Goal: Task Accomplishment & Management: Manage account settings

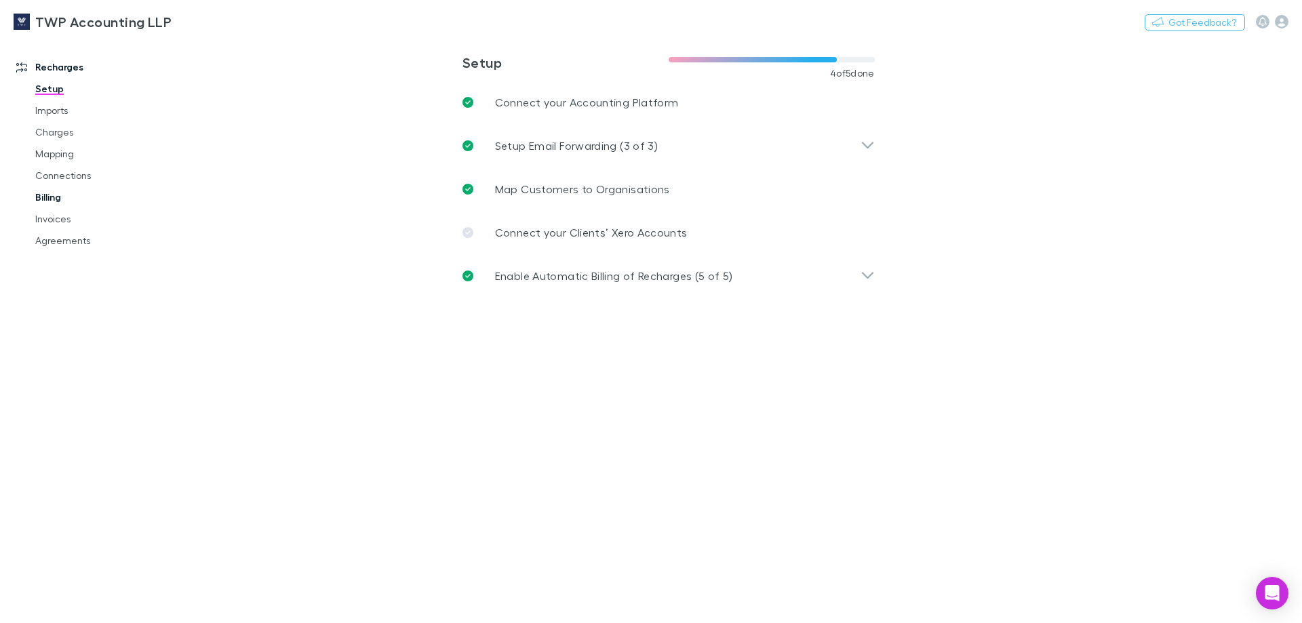
click at [45, 198] on link "Billing" at bounding box center [102, 197] width 161 height 22
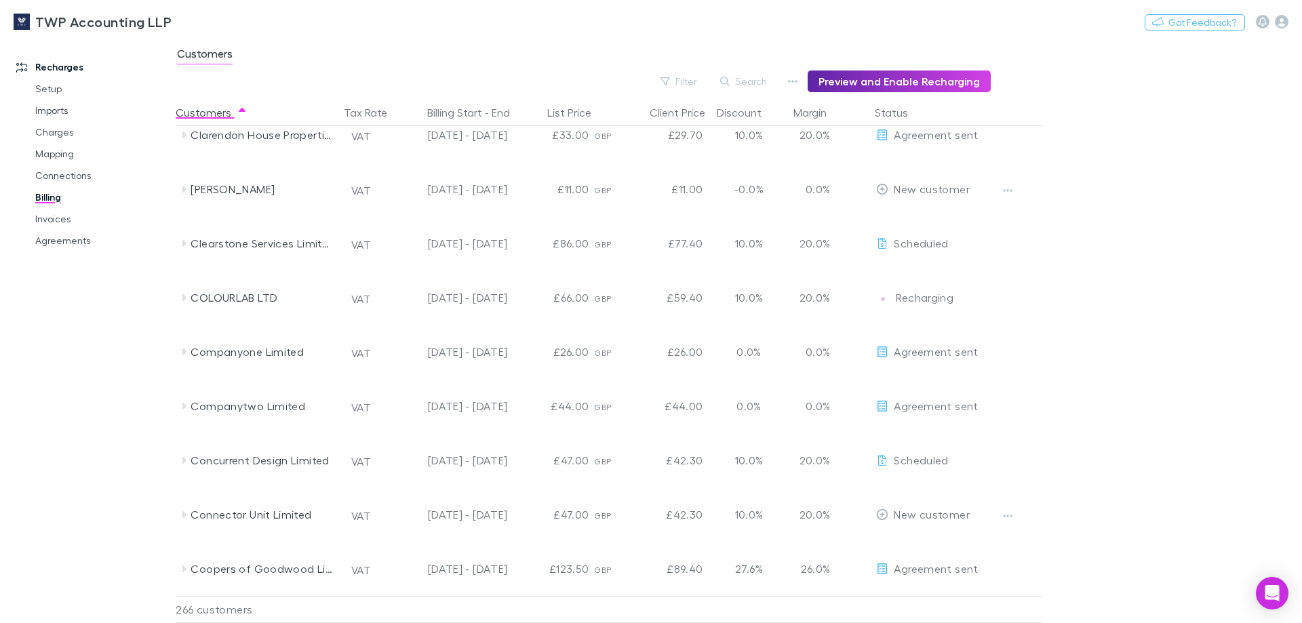
scroll to position [2920, 0]
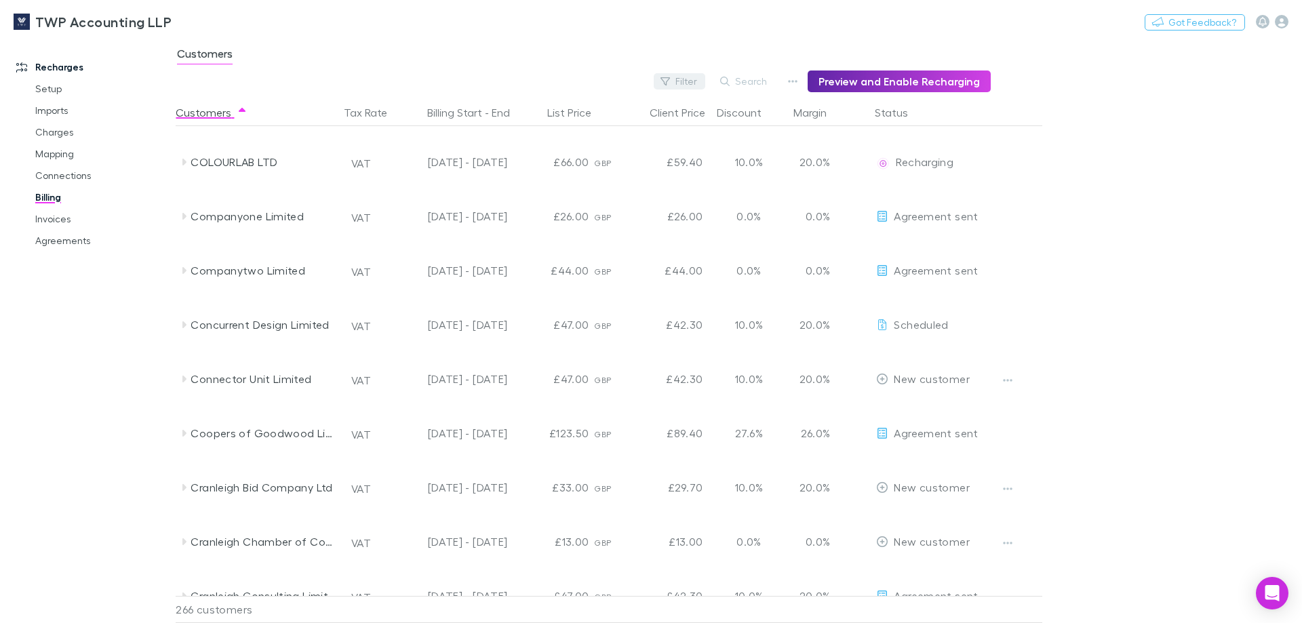
click at [670, 79] on icon "button" at bounding box center [664, 81] width 9 height 9
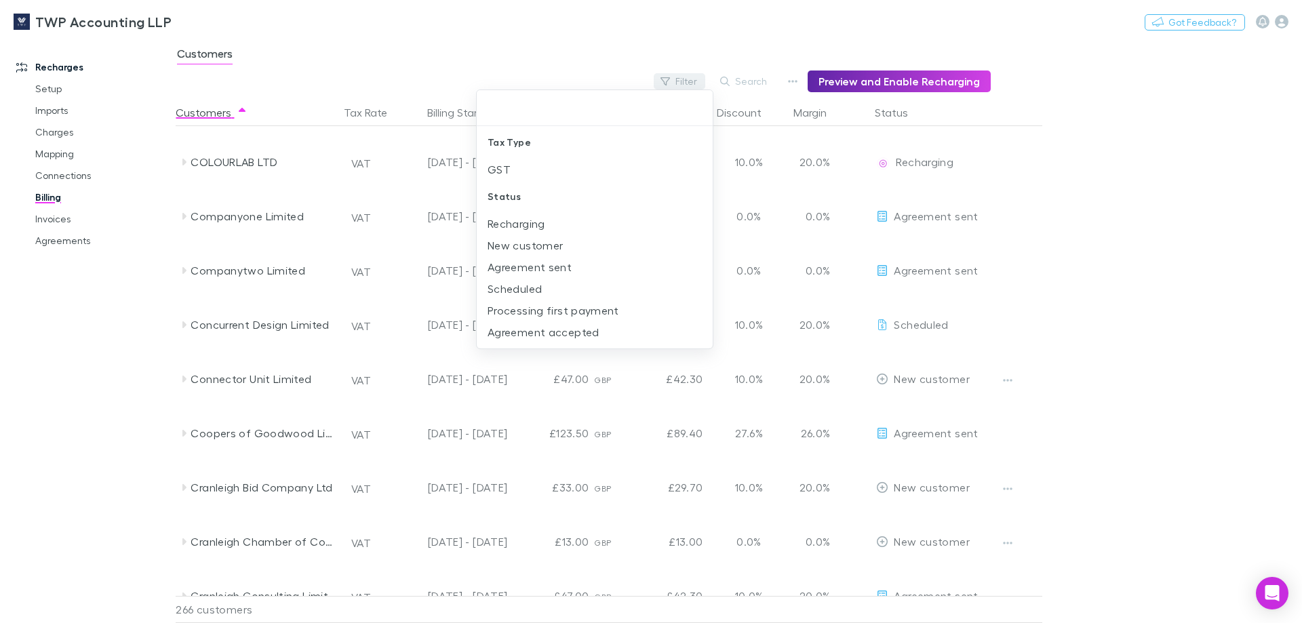
scroll to position [3327, 0]
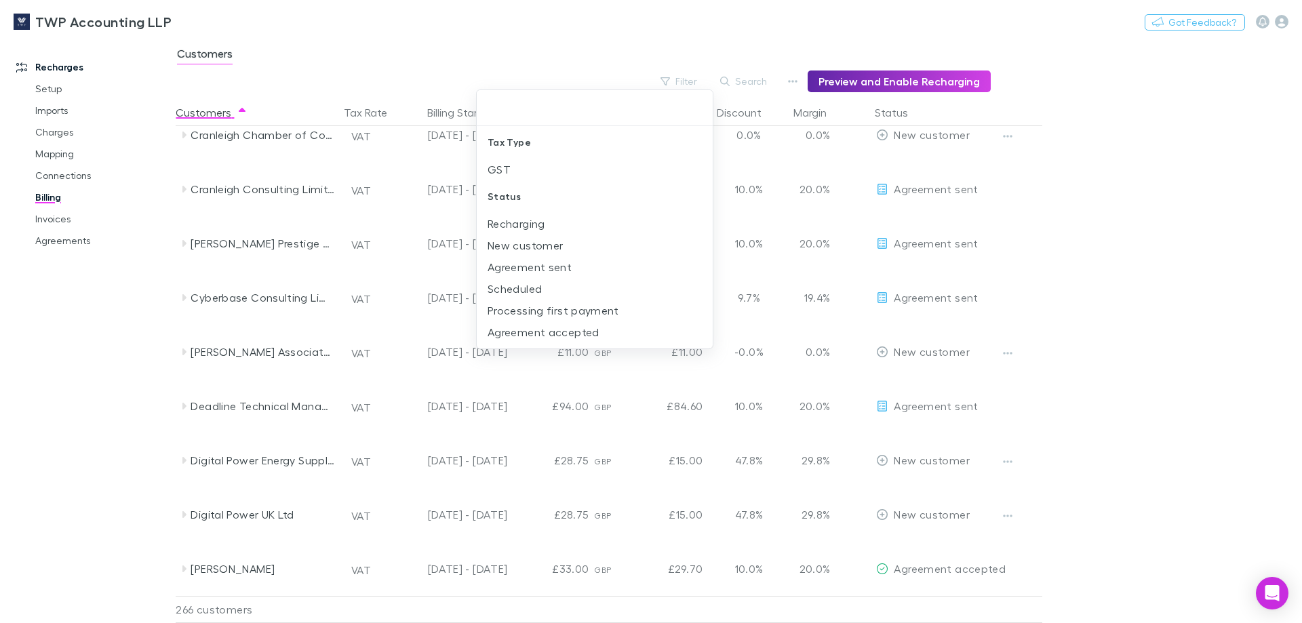
click at [529, 248] on div at bounding box center [651, 311] width 1302 height 623
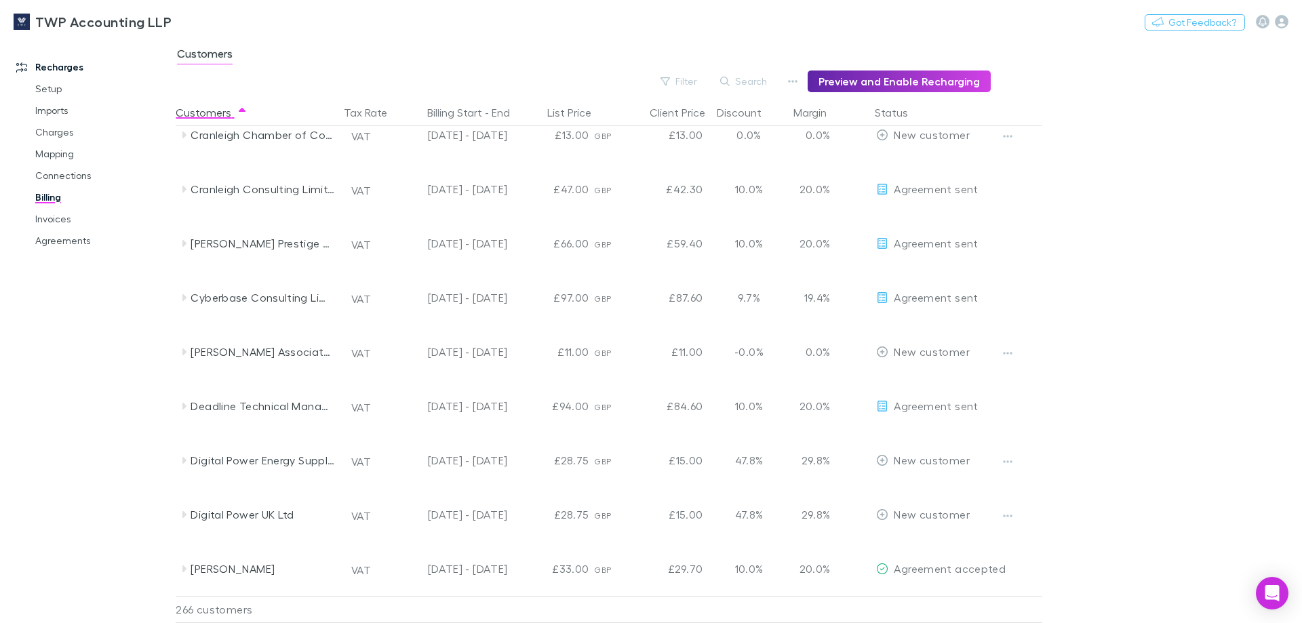
click at [1121, 221] on div at bounding box center [651, 311] width 1302 height 623
click at [694, 81] on button "Filter" at bounding box center [680, 81] width 52 height 16
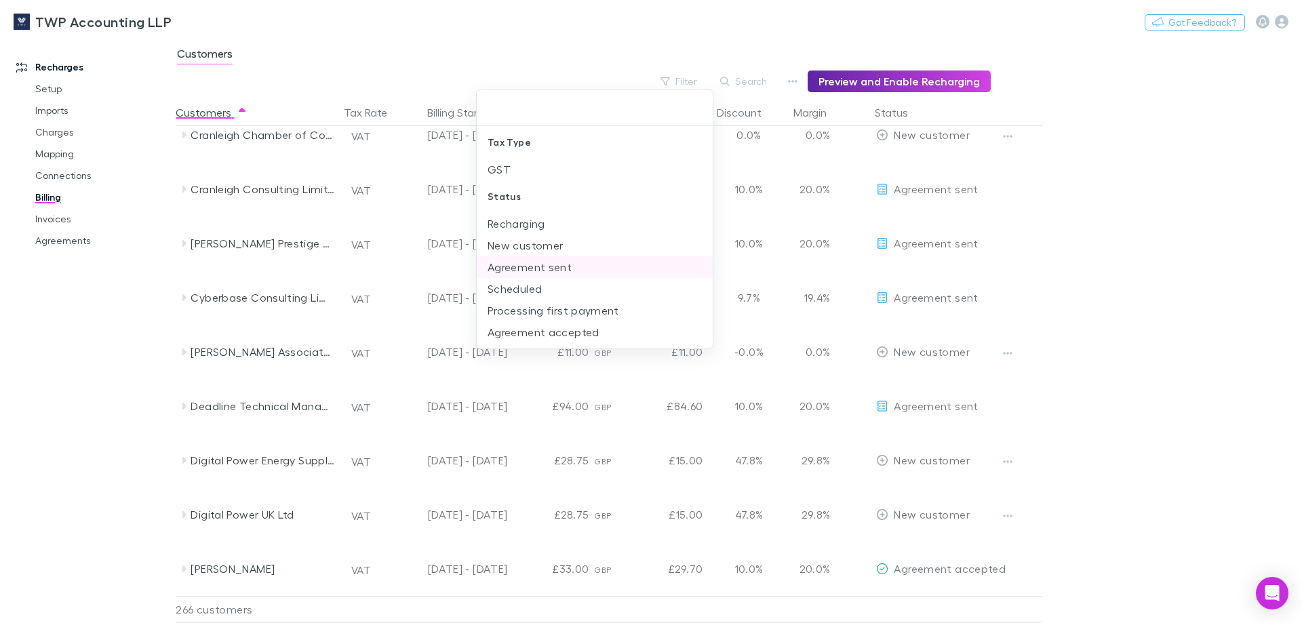
click at [510, 247] on li "New customer" at bounding box center [595, 246] width 236 height 22
click at [505, 256] on li "Agreement sent" at bounding box center [595, 267] width 236 height 22
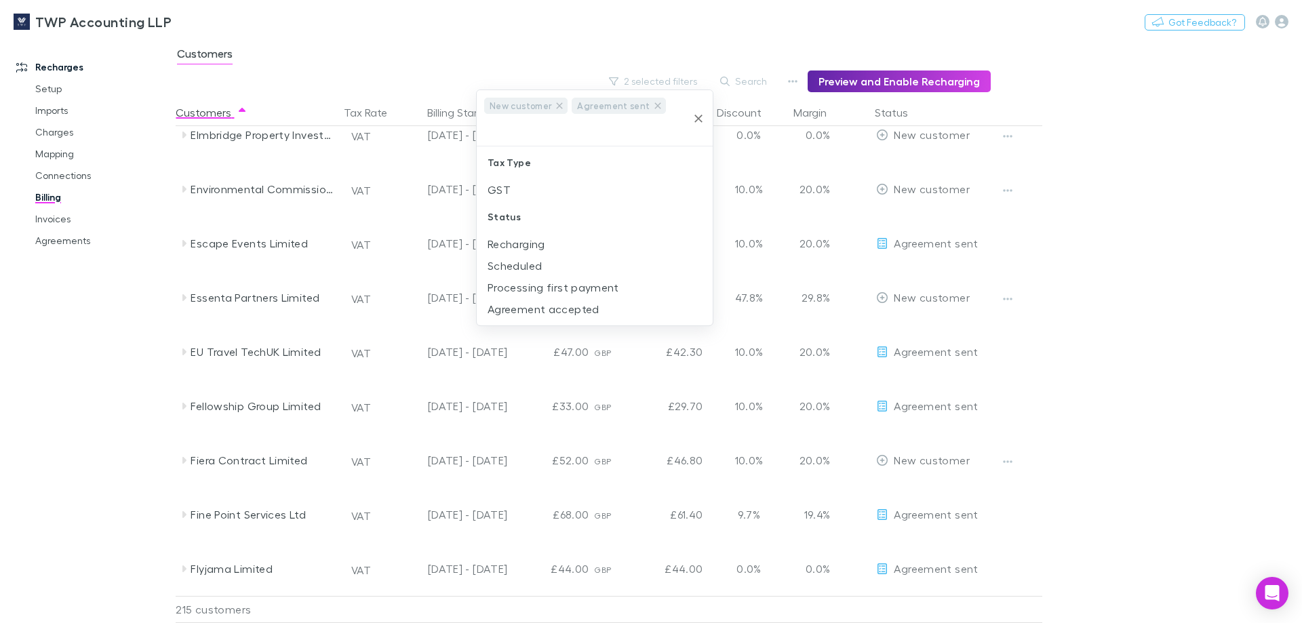
click at [1192, 261] on div at bounding box center [651, 311] width 1302 height 623
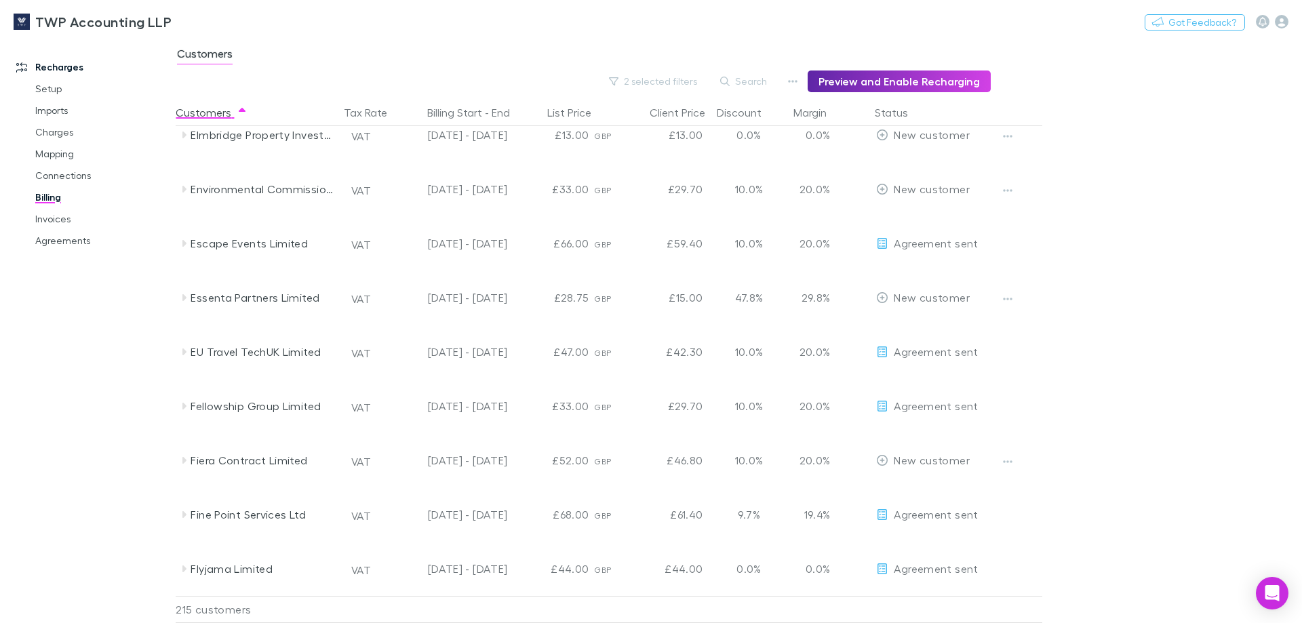
click at [656, 83] on div at bounding box center [651, 311] width 1302 height 623
click at [675, 75] on button "2 selected filters" at bounding box center [653, 81] width 103 height 16
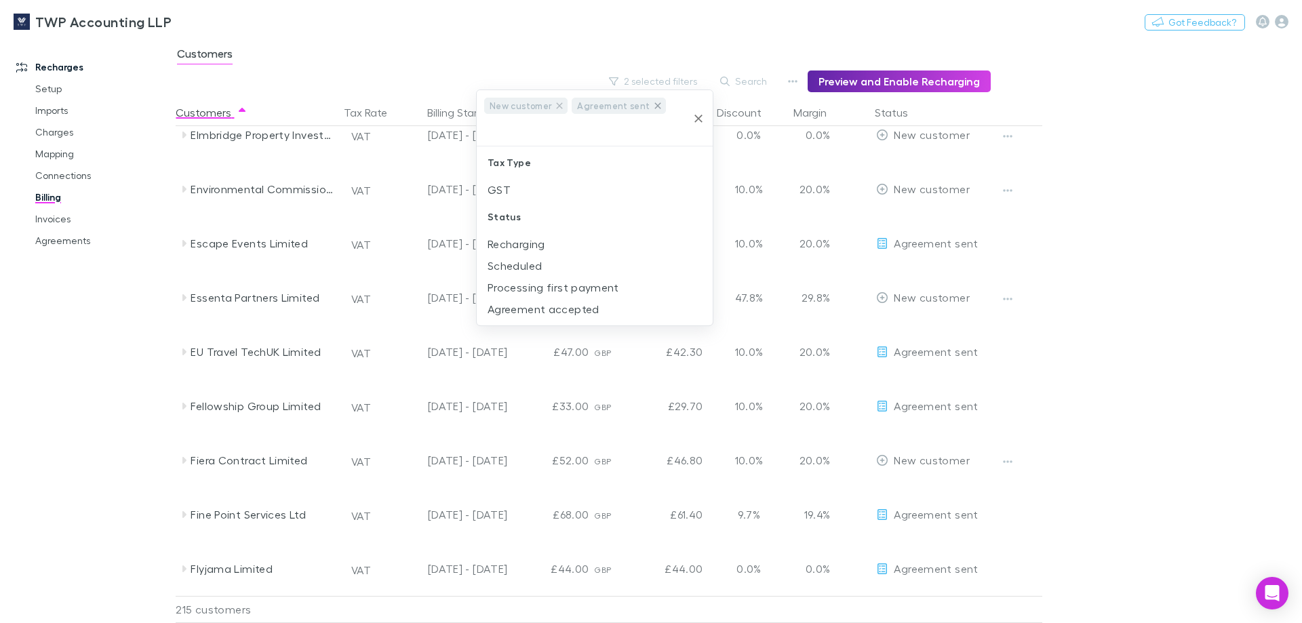
click at [654, 105] on icon at bounding box center [657, 105] width 6 height 6
click at [534, 49] on div at bounding box center [651, 311] width 1302 height 623
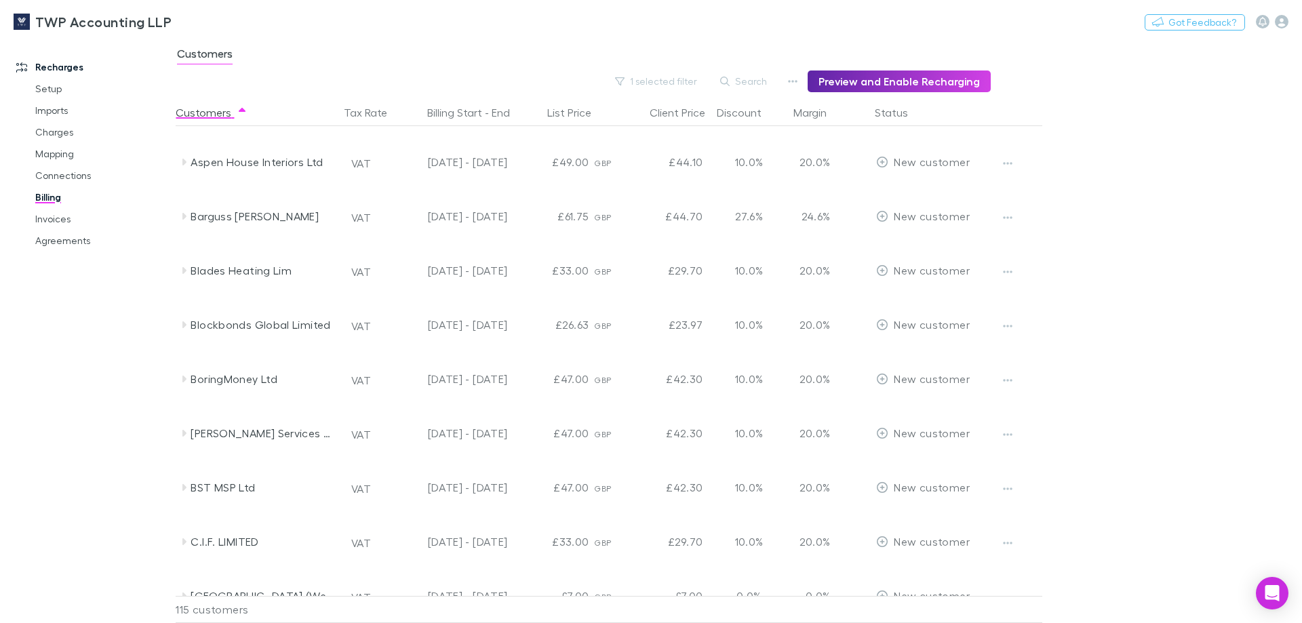
scroll to position [0, 0]
